Goal: Transaction & Acquisition: Purchase product/service

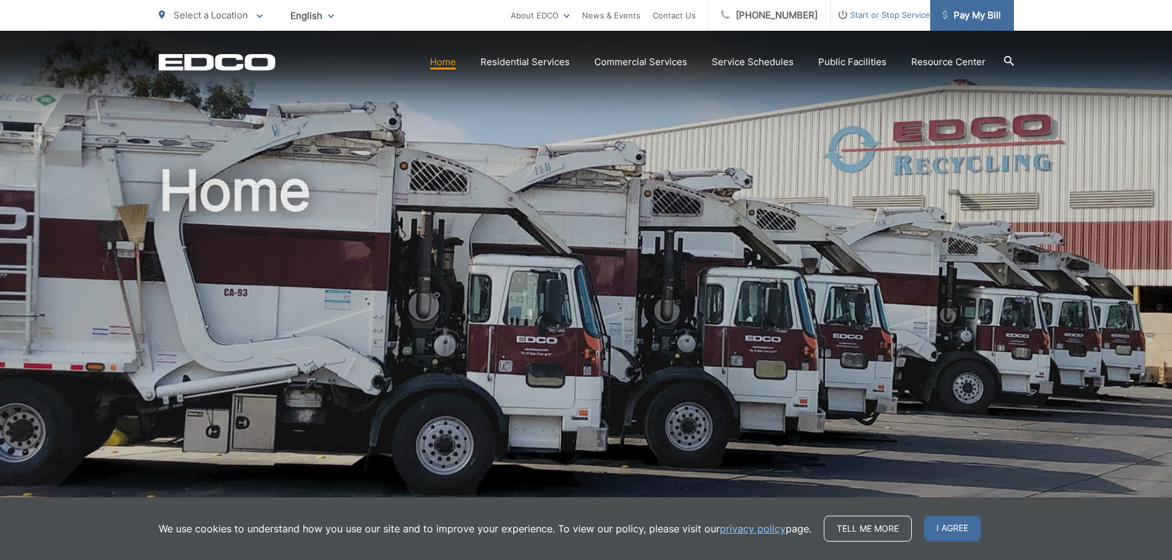
click at [959, 12] on span "Pay My Bill" at bounding box center [971, 15] width 58 height 15
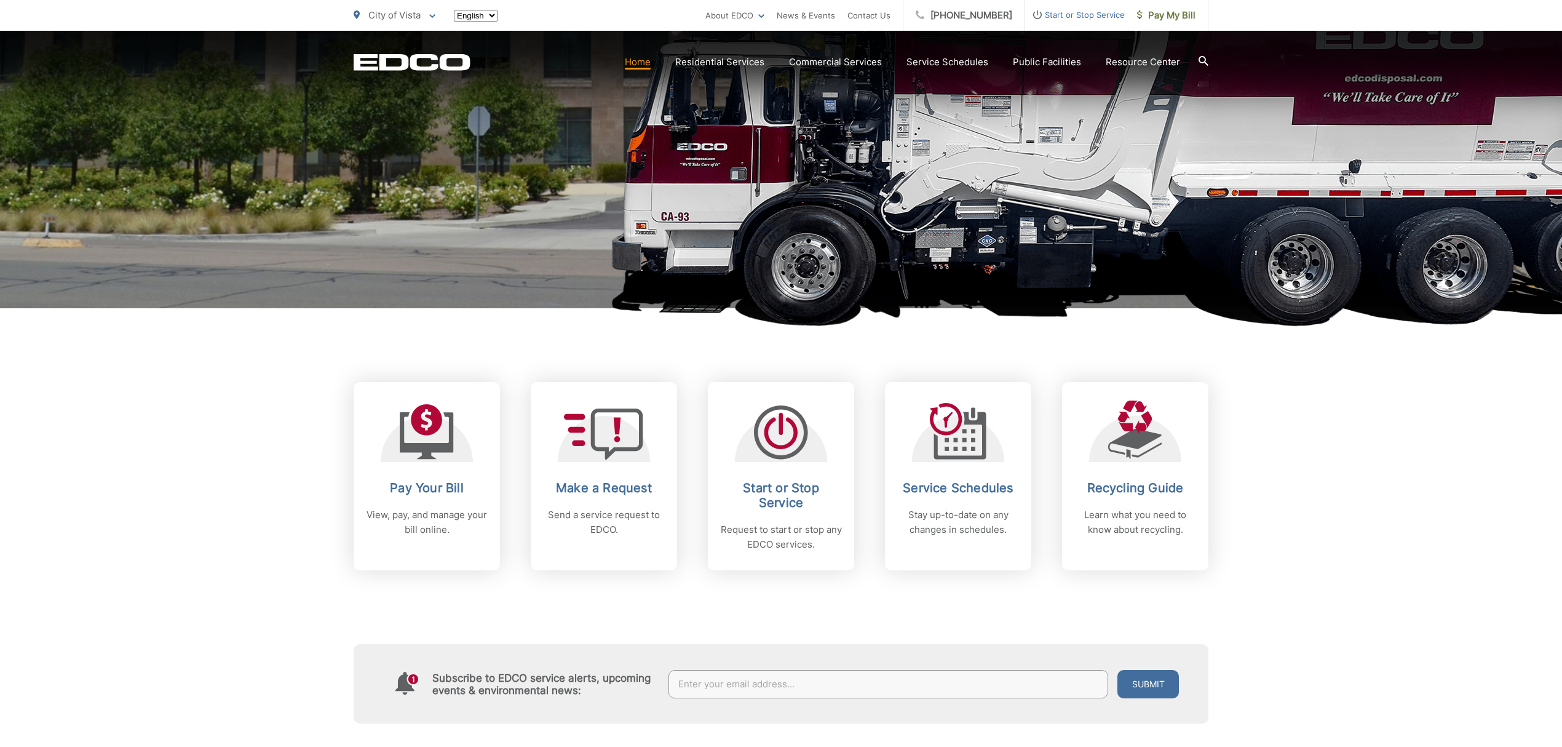
scroll to position [246, 0]
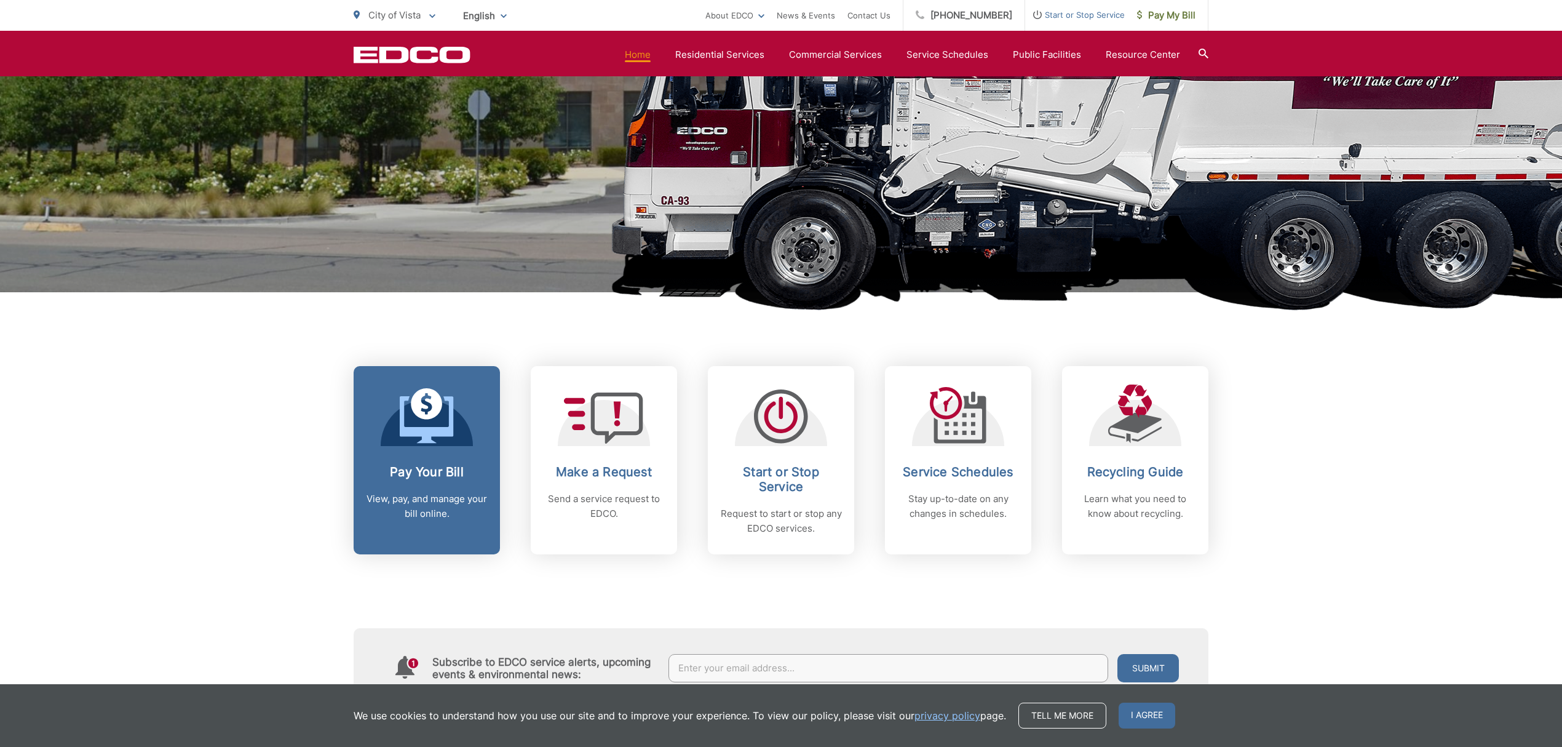
click at [436, 529] on link "Pay Your Bill View, pay, and manage your bill online." at bounding box center [427, 460] width 146 height 188
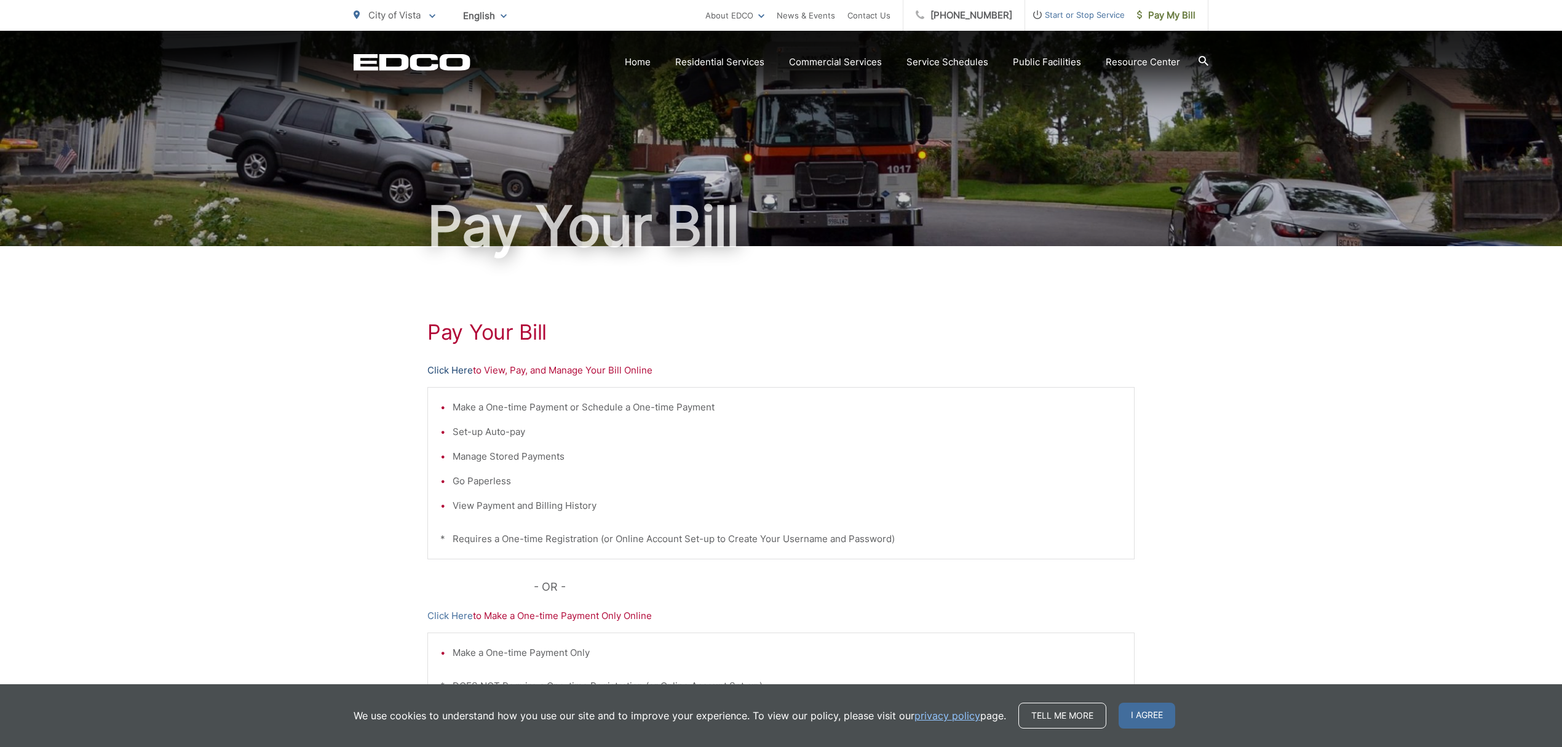
click at [454, 367] on link "Click Here" at bounding box center [450, 370] width 46 height 15
click at [643, 62] on link "Home" at bounding box center [638, 62] width 26 height 15
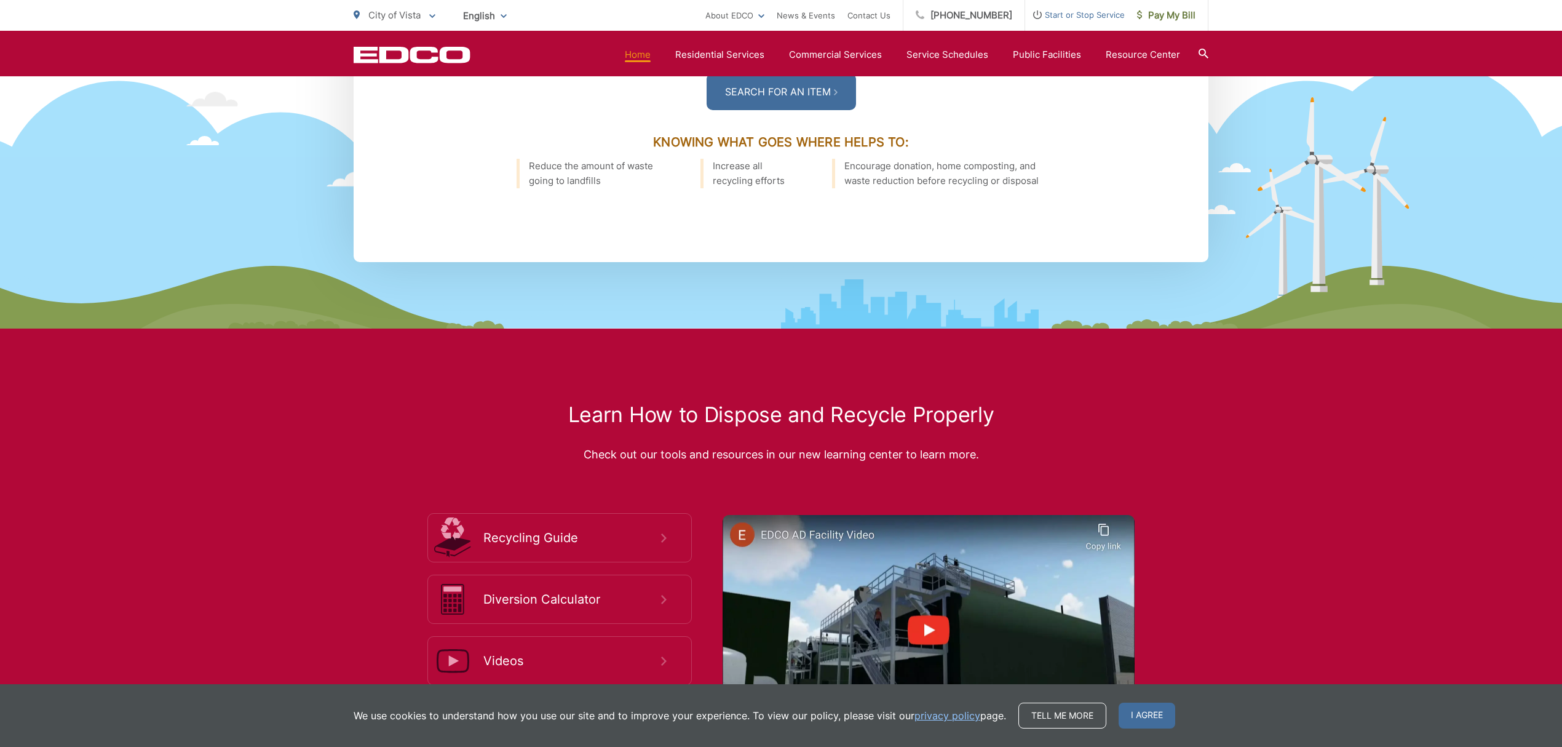
scroll to position [1640, 0]
